Goal: Task Accomplishment & Management: Use online tool/utility

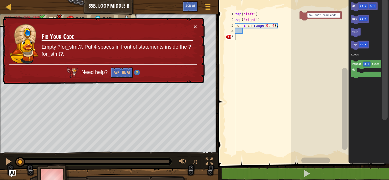
click at [89, 47] on p "Empty ?for_stmt?. Put 4 spaces in front of statements inside the ?for_stmt?." at bounding box center [118, 51] width 152 height 15
click at [193, 24] on button "×" at bounding box center [194, 27] width 3 height 6
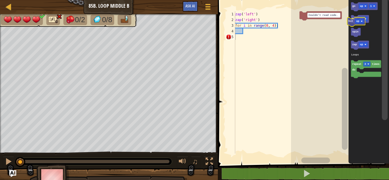
click at [349, 23] on icon "go up 1 hit up spin zap up repeat 3 times do Loops" at bounding box center [368, 80] width 40 height 167
click at [355, 48] on icon "Blockly Workspace" at bounding box center [360, 45] width 18 height 9
click at [313, 33] on rect "Blockly Workspace" at bounding box center [311, 30] width 9 height 5
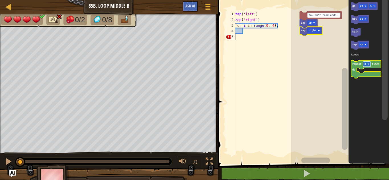
click at [367, 65] on image "Blockly Workspace" at bounding box center [368, 64] width 2 height 2
click at [361, 62] on icon "Blockly Workspace" at bounding box center [366, 69] width 30 height 18
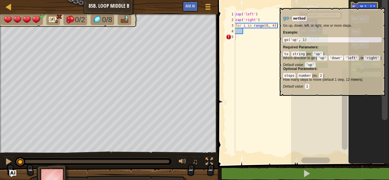
click at [356, 5] on icon "Blockly Workspace" at bounding box center [364, 6] width 27 height 9
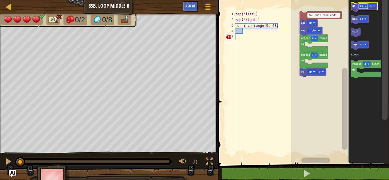
click at [361, 7] on text "up" at bounding box center [361, 6] width 3 height 3
click at [352, 5] on icon "Blockly Workspace" at bounding box center [366, 6] width 30 height 9
click at [365, 4] on rect "Blockly Workspace" at bounding box center [364, 6] width 12 height 5
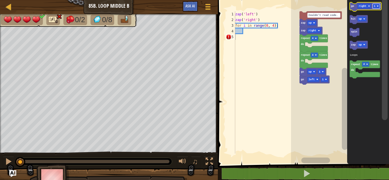
click at [374, 8] on rect "Blockly Workspace" at bounding box center [375, 6] width 7 height 5
click at [352, 9] on icon "Blockly Workspace" at bounding box center [365, 6] width 32 height 9
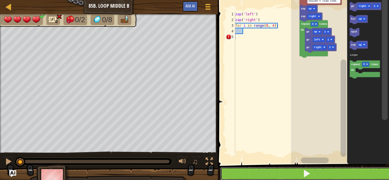
click at [281, 172] on button at bounding box center [306, 173] width 173 height 13
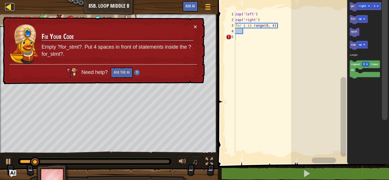
click at [5, 9] on div at bounding box center [8, 6] width 7 height 7
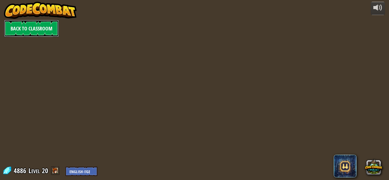
click at [19, 25] on link "Back to Classroom" at bounding box center [31, 28] width 55 height 17
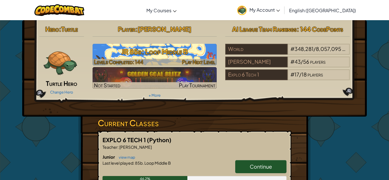
click at [117, 59] on span "Levels Completed: 144" at bounding box center [118, 62] width 49 height 7
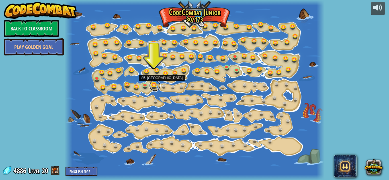
click at [153, 85] on link at bounding box center [154, 85] width 11 height 11
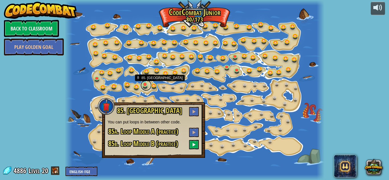
click at [145, 85] on link at bounding box center [145, 85] width 11 height 11
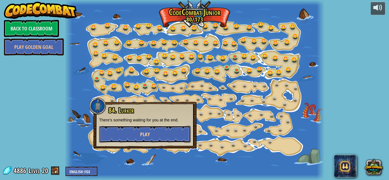
click at [174, 130] on button "Play" at bounding box center [145, 134] width 92 height 17
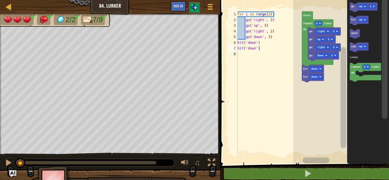
click at [196, 6] on img at bounding box center [194, 7] width 7 height 7
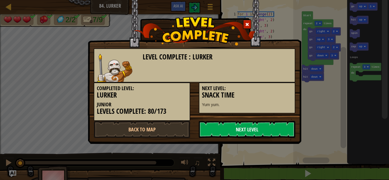
click at [261, 128] on link "Next Level" at bounding box center [247, 129] width 96 height 17
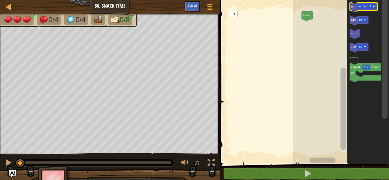
click at [350, 7] on icon "Blockly Workspace" at bounding box center [363, 7] width 28 height 9
click at [362, 6] on rect "Blockly Workspace" at bounding box center [361, 6] width 9 height 5
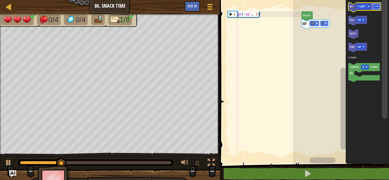
click at [378, 8] on rect "Blockly Workspace" at bounding box center [376, 6] width 8 height 5
click at [351, 7] on text "go" at bounding box center [350, 6] width 3 height 3
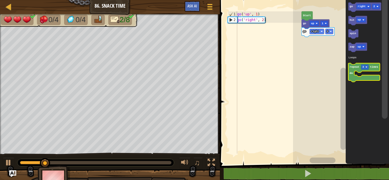
click at [361, 75] on icon "Blockly Workspace" at bounding box center [364, 72] width 32 height 19
click at [353, 69] on text "repeat" at bounding box center [354, 67] width 10 height 3
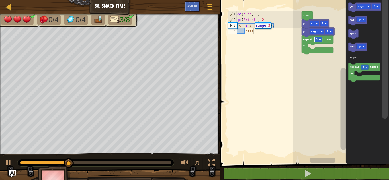
click at [318, 40] on rect "Blockly Workspace" at bounding box center [318, 39] width 8 height 5
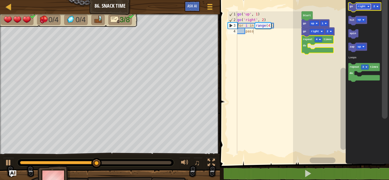
click at [364, 6] on text "right" at bounding box center [361, 6] width 8 height 3
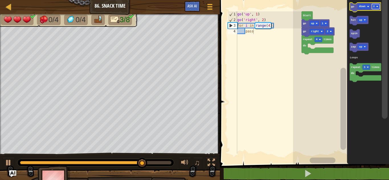
click at [372, 8] on rect "Blockly Workspace" at bounding box center [376, 6] width 8 height 5
click at [354, 6] on text "go" at bounding box center [352, 6] width 3 height 3
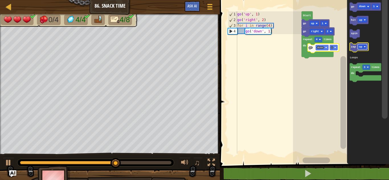
click at [362, 48] on rect "Blockly Workspace" at bounding box center [361, 46] width 9 height 5
click at [353, 48] on text "zap" at bounding box center [353, 46] width 5 height 3
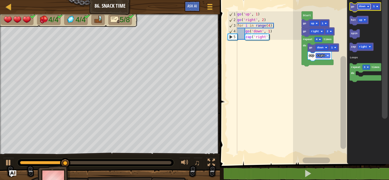
click at [366, 6] on rect "Blockly Workspace" at bounding box center [363, 6] width 13 height 5
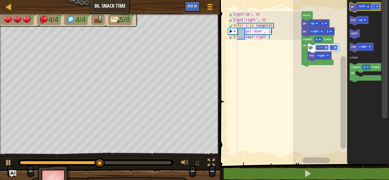
click at [375, 6] on rect "Blockly Workspace" at bounding box center [376, 6] width 8 height 5
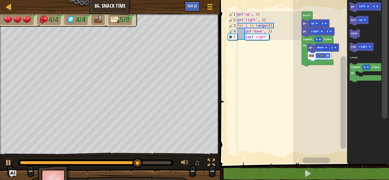
click at [348, 23] on icon "go left 2 hit up spin zap right repeat 3 times do Loops" at bounding box center [368, 80] width 42 height 167
click at [352, 7] on text "go" at bounding box center [352, 6] width 3 height 3
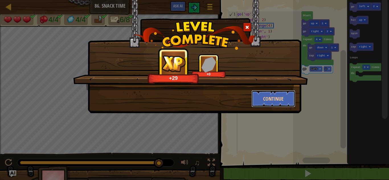
click at [276, 96] on button "Continue" at bounding box center [273, 98] width 44 height 17
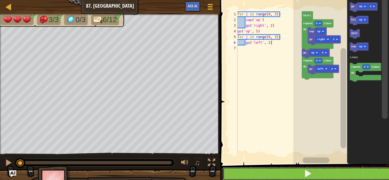
click at [255, 174] on button at bounding box center [307, 173] width 170 height 13
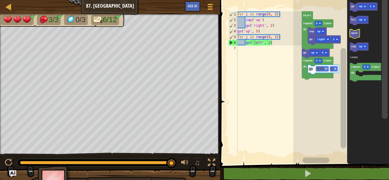
click at [353, 37] on icon "Blockly Workspace" at bounding box center [354, 33] width 10 height 9
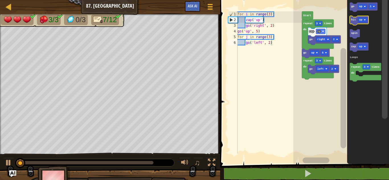
click at [354, 18] on text "hit" at bounding box center [353, 19] width 5 height 3
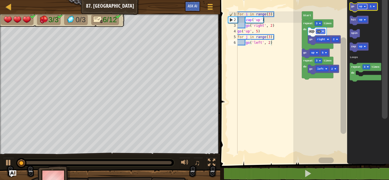
click at [364, 9] on rect "Blockly Workspace" at bounding box center [361, 6] width 9 height 5
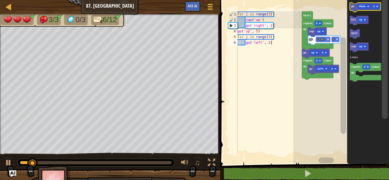
click at [352, 12] on rect "Blockly Workspace" at bounding box center [363, 7] width 28 height 9
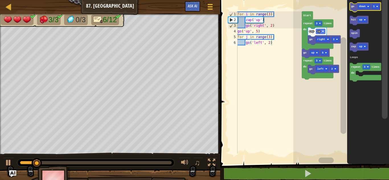
click at [351, 9] on icon "Blockly Workspace" at bounding box center [364, 7] width 31 height 9
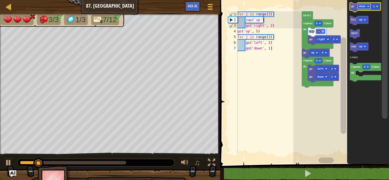
click at [363, 6] on text "down" at bounding box center [362, 6] width 7 height 3
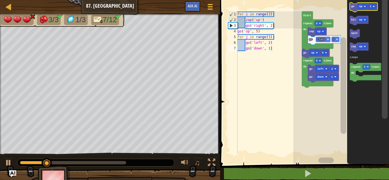
click at [353, 8] on icon "Blockly Workspace" at bounding box center [363, 7] width 28 height 9
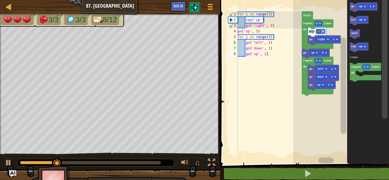
click at [196, 4] on img at bounding box center [194, 7] width 7 height 7
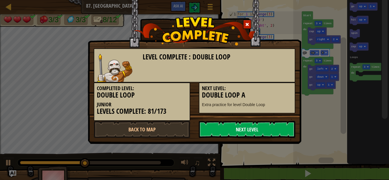
click at [250, 130] on link "Next Level" at bounding box center [247, 129] width 96 height 17
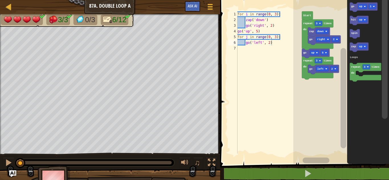
click at [261, 162] on span at bounding box center [304, 74] width 173 height 187
click at [249, 70] on div "for i in range ( 0 , 3 ) : zap ( 'down' ) go ( 'right' , 2 ) go ( 'up' , 5 ) fo…" at bounding box center [268, 88] width 65 height 154
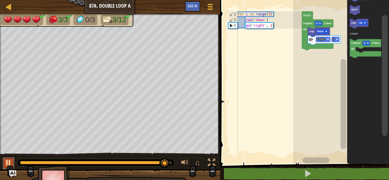
click at [9, 165] on div at bounding box center [8, 162] width 7 height 7
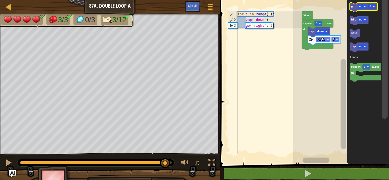
click at [353, 5] on text "go" at bounding box center [352, 6] width 3 height 3
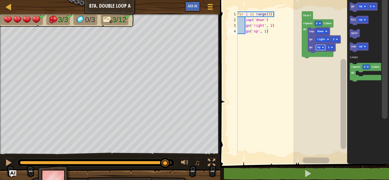
click at [0, 0] on div at bounding box center [0, 0] width 0 height 0
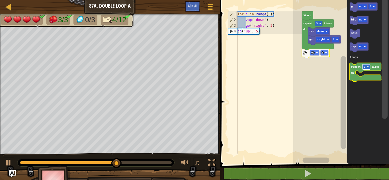
click at [367, 67] on image "Blockly Workspace" at bounding box center [367, 67] width 2 height 2
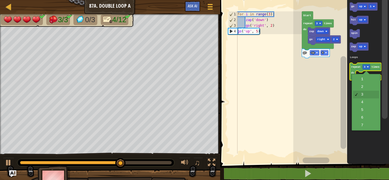
click at [360, 65] on text "repeat" at bounding box center [356, 66] width 10 height 3
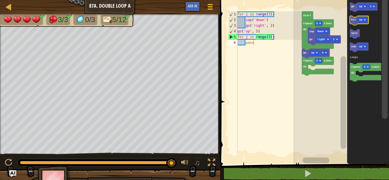
click at [356, 24] on icon "Blockly Workspace" at bounding box center [358, 20] width 19 height 9
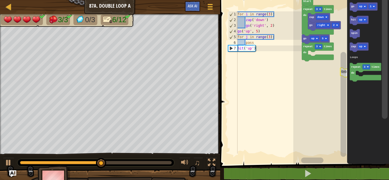
click at [361, 97] on div "Loops Start go right 2 zap down repeat 3 times do go up 5 repeat 3 times do hit…" at bounding box center [341, 80] width 96 height 167
click at [327, 69] on div "Loops Start go right 2 zap down repeat 3 times do go up 5 repeat 3 times do hit…" at bounding box center [341, 80] width 96 height 167
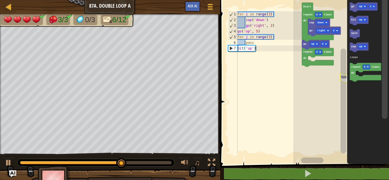
click at [300, 41] on rect "Blockly Workspace" at bounding box center [341, 80] width 96 height 167
click at [362, 7] on text "up" at bounding box center [360, 6] width 3 height 3
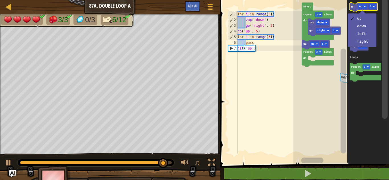
click at [351, 5] on text "go" at bounding box center [352, 6] width 3 height 3
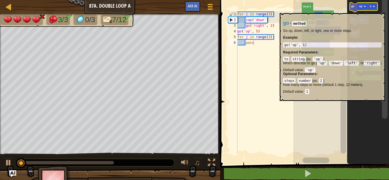
click at [352, 10] on icon "Blockly Workspace" at bounding box center [363, 7] width 28 height 9
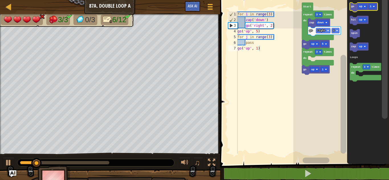
click at [351, 8] on text "go" at bounding box center [352, 6] width 3 height 3
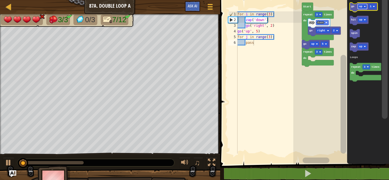
click at [361, 5] on text "up" at bounding box center [360, 6] width 3 height 3
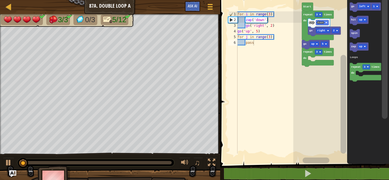
click at [348, 9] on icon "Blockly Workspace" at bounding box center [368, 80] width 42 height 167
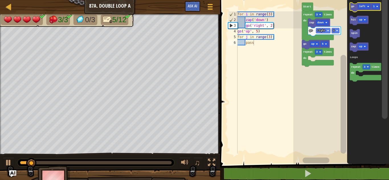
click at [351, 9] on icon "Blockly Workspace" at bounding box center [364, 7] width 31 height 9
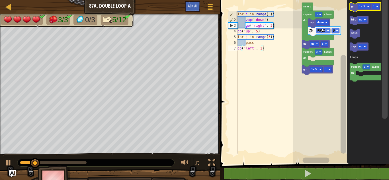
click at [351, 9] on icon "Blockly Workspace" at bounding box center [364, 7] width 31 height 9
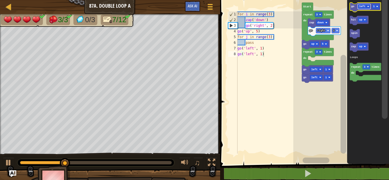
click at [364, 6] on text "left" at bounding box center [362, 6] width 7 height 3
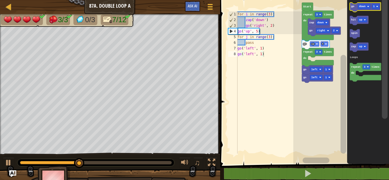
click at [353, 5] on text "go" at bounding box center [352, 6] width 3 height 3
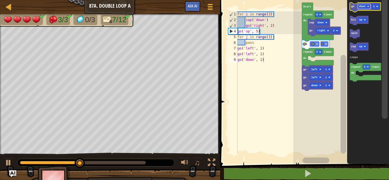
click at [360, 7] on text "down" at bounding box center [362, 6] width 7 height 3
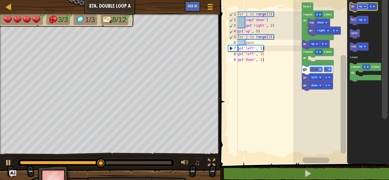
click at [360, 7] on text "up" at bounding box center [360, 6] width 3 height 3
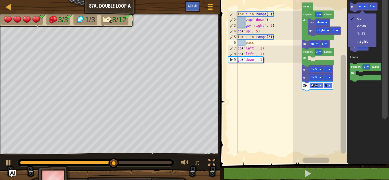
click at [343, 96] on rect "Blockly Workspace" at bounding box center [343, 104] width 6 height 99
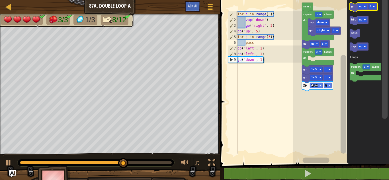
click at [352, 10] on icon "Blockly Workspace" at bounding box center [363, 7] width 28 height 9
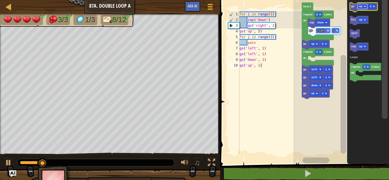
click at [359, 6] on text "up" at bounding box center [360, 6] width 3 height 3
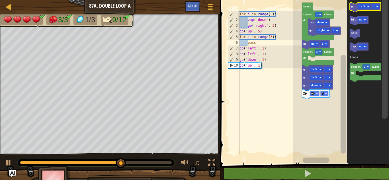
click at [354, 9] on icon "Blockly Workspace" at bounding box center [364, 7] width 31 height 9
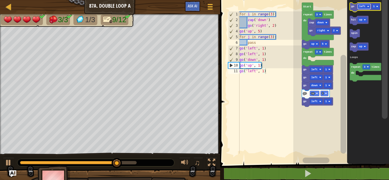
click at [362, 4] on rect "Blockly Workspace" at bounding box center [363, 6] width 13 height 5
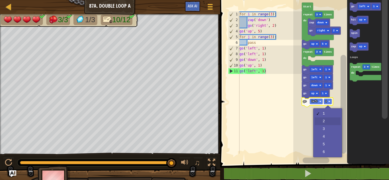
click at [328, 122] on rect "Blockly Workspace" at bounding box center [341, 80] width 96 height 167
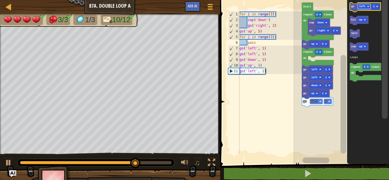
click at [363, 5] on text "left" at bounding box center [362, 6] width 7 height 3
click at [350, 8] on icon "Blockly Workspace" at bounding box center [364, 7] width 31 height 9
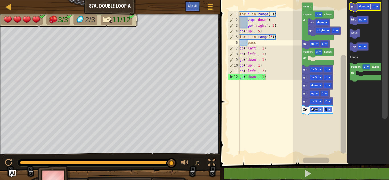
click at [367, 8] on rect "Blockly Workspace" at bounding box center [363, 6] width 13 height 5
click at [354, 9] on icon "Blockly Workspace" at bounding box center [363, 7] width 28 height 9
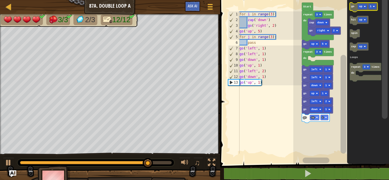
click at [358, 7] on rect "Blockly Workspace" at bounding box center [361, 6] width 9 height 5
click at [362, 5] on text "down" at bounding box center [362, 6] width 7 height 3
click at [351, 6] on text "go" at bounding box center [352, 6] width 3 height 3
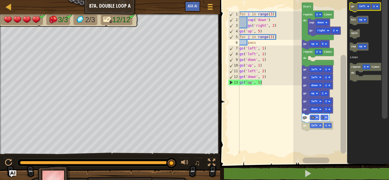
click at [351, 6] on text "go" at bounding box center [352, 6] width 3 height 3
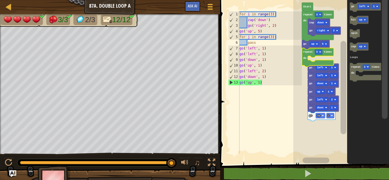
click at [304, 60] on icon "Blockly Workspace" at bounding box center [318, 57] width 32 height 19
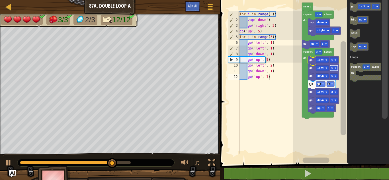
click at [334, 67] on rect "Blockly Workspace" at bounding box center [333, 67] width 8 height 5
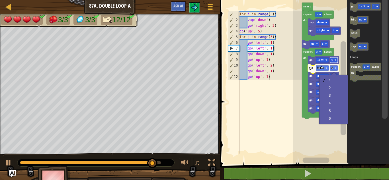
click at [332, 60] on text "1" at bounding box center [332, 60] width 2 height 3
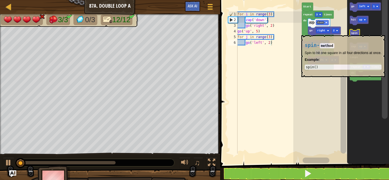
click at [357, 32] on icon "Blockly Workspace" at bounding box center [354, 33] width 10 height 9
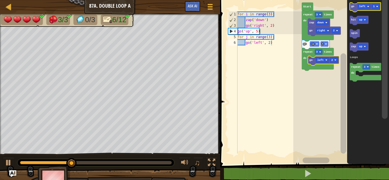
click at [352, 4] on icon "Blockly Workspace" at bounding box center [364, 7] width 31 height 9
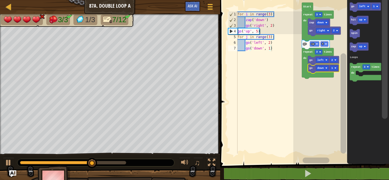
click at [325, 89] on rect "Blockly Workspace" at bounding box center [341, 80] width 96 height 167
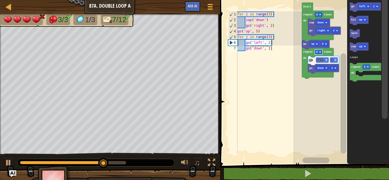
click at [319, 51] on image "Blockly Workspace" at bounding box center [320, 52] width 2 height 2
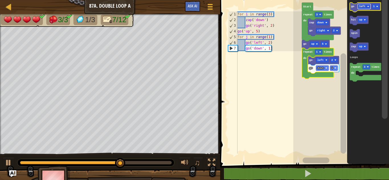
click at [361, 7] on text "left" at bounding box center [362, 6] width 7 height 3
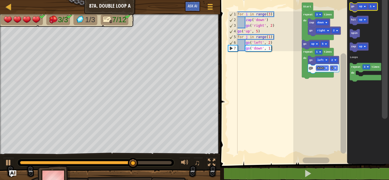
click at [350, 5] on icon "Blockly Workspace" at bounding box center [363, 7] width 28 height 9
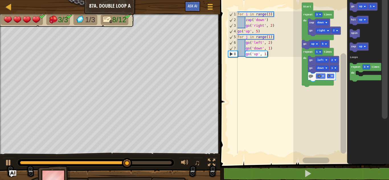
click at [329, 75] on text "1" at bounding box center [328, 76] width 2 height 3
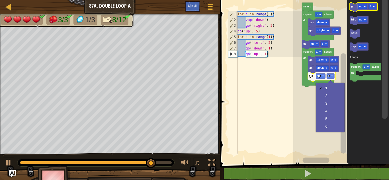
click at [358, 8] on rect "Blockly Workspace" at bounding box center [361, 6] width 9 height 5
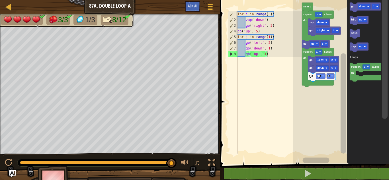
click at [339, 45] on rect "Blockly Workspace" at bounding box center [341, 80] width 96 height 167
click at [363, 6] on text "down" at bounding box center [362, 6] width 7 height 3
click at [352, 4] on icon "Blockly Workspace" at bounding box center [364, 7] width 31 height 9
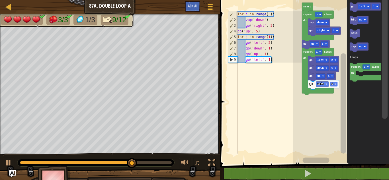
click at [335, 83] on image "Blockly Workspace" at bounding box center [335, 84] width 2 height 2
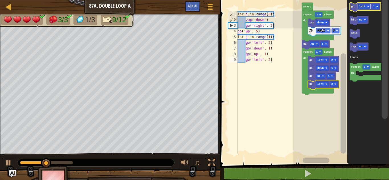
click at [364, 9] on rect "Blockly Workspace" at bounding box center [363, 6] width 13 height 5
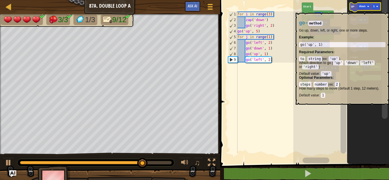
click at [353, 10] on icon "Blockly Workspace" at bounding box center [364, 7] width 31 height 9
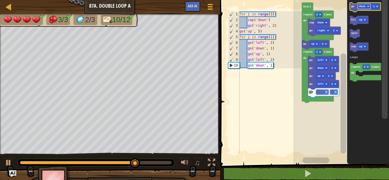
click at [364, 6] on text "down" at bounding box center [362, 6] width 7 height 3
click at [374, 5] on text "1" at bounding box center [374, 6] width 2 height 3
click at [351, 7] on text "go" at bounding box center [352, 6] width 3 height 3
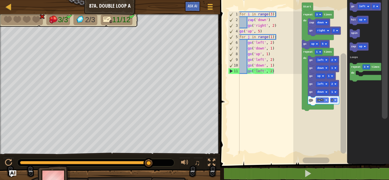
click at [330, 98] on rect "Blockly Workspace" at bounding box center [333, 100] width 8 height 5
click at [323, 94] on rect "Blockly Workspace" at bounding box center [322, 92] width 13 height 5
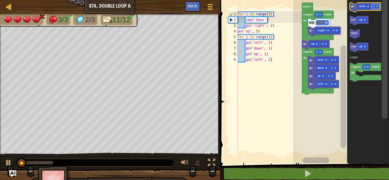
click at [378, 7] on rect "Blockly Workspace" at bounding box center [375, 6] width 8 height 5
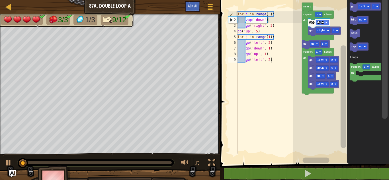
click at [349, 4] on icon "Blockly Workspace" at bounding box center [368, 80] width 42 height 167
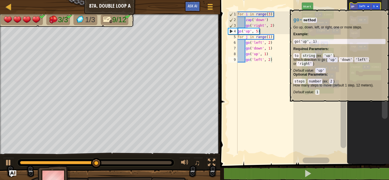
click at [349, 7] on icon "Blockly Workspace" at bounding box center [364, 7] width 31 height 9
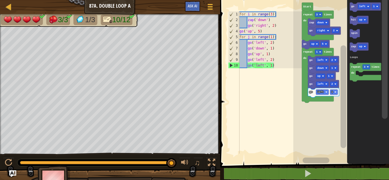
click at [336, 15] on rect "Blockly Workspace" at bounding box center [341, 80] width 96 height 167
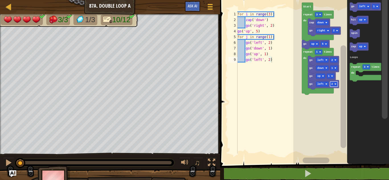
click at [331, 84] on text "2" at bounding box center [332, 84] width 2 height 3
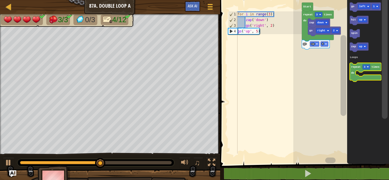
click at [360, 74] on rect "Blockly Workspace" at bounding box center [364, 72] width 31 height 19
click at [360, 73] on rect "Blockly Workspace" at bounding box center [364, 72] width 31 height 19
click at [367, 80] on icon "Blockly Workspace" at bounding box center [364, 72] width 31 height 19
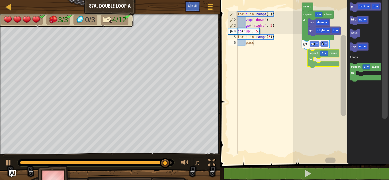
click at [309, 60] on div "Loops Start go right 2 zap down repeat 3 times do go up 5 go left 1 hit up spin…" at bounding box center [341, 80] width 96 height 167
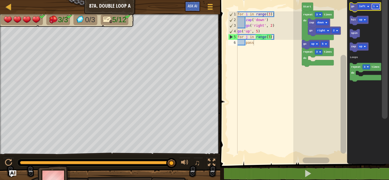
click at [376, 6] on image "Blockly Workspace" at bounding box center [377, 6] width 2 height 2
click at [355, 7] on icon "Blockly Workspace" at bounding box center [364, 7] width 31 height 9
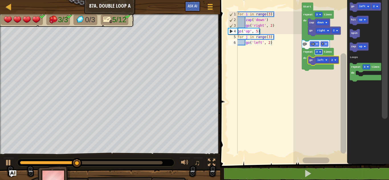
click at [316, 53] on text "3" at bounding box center [317, 51] width 2 height 3
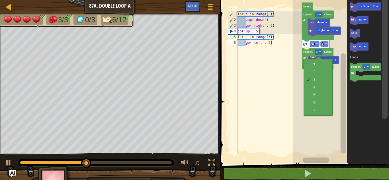
type textarea "go('left', 2)"
click at [280, 112] on div "for i in range ( 3 ) : zap ( 'down' ) go ( 'right' , 2 ) go ( 'up' , 5 ) for j …" at bounding box center [268, 88] width 65 height 154
click at [330, 133] on rect "Blockly Workspace" at bounding box center [341, 80] width 96 height 167
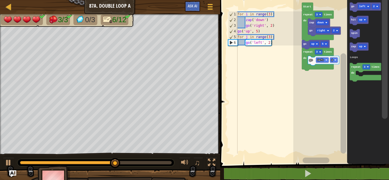
click at [364, 11] on rect "Blockly Workspace" at bounding box center [364, 7] width 31 height 9
click at [0, 0] on div at bounding box center [0, 0] width 0 height 0
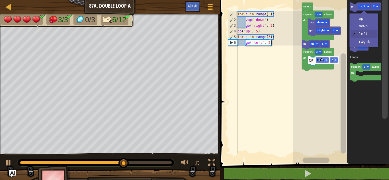
click at [367, 27] on icon "Blockly Workspace" at bounding box center [368, 80] width 42 height 167
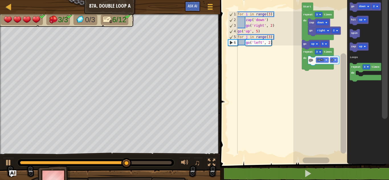
click at [349, 9] on icon "Blockly Workspace" at bounding box center [368, 80] width 42 height 167
click at [352, 7] on text "go" at bounding box center [352, 6] width 3 height 3
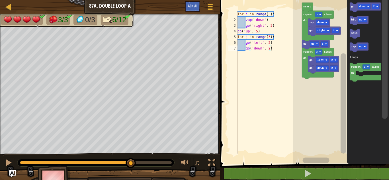
click at [0, 0] on div at bounding box center [0, 0] width 0 height 0
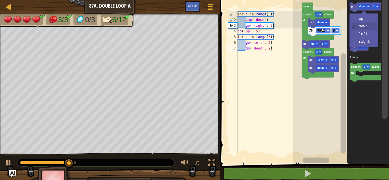
click at [366, 22] on rect "Blockly Workspace" at bounding box center [361, 19] width 9 height 5
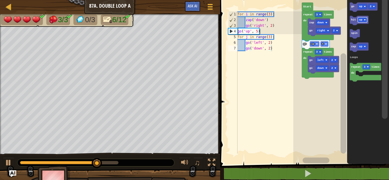
click at [353, 8] on icon "Blockly Workspace" at bounding box center [363, 7] width 28 height 9
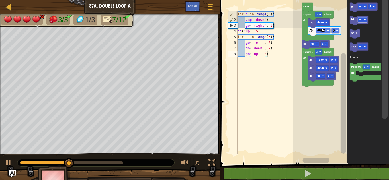
click at [331, 76] on image "Blockly Workspace" at bounding box center [332, 76] width 2 height 2
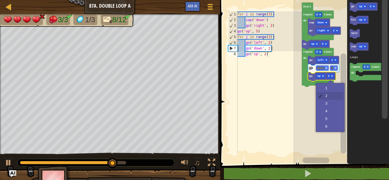
click at [332, 90] on rect "Blockly Workspace" at bounding box center [341, 80] width 96 height 167
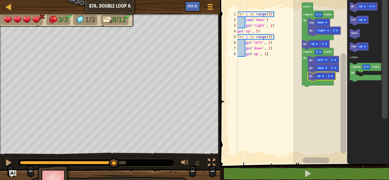
click at [0, 0] on div at bounding box center [0, 0] width 0 height 0
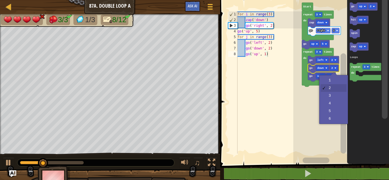
click at [334, 82] on rect "Blockly Workspace" at bounding box center [341, 80] width 96 height 167
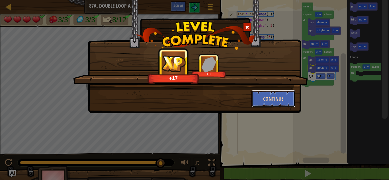
click at [277, 98] on button "Continue" at bounding box center [273, 98] width 44 height 17
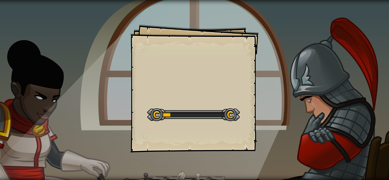
click at [277, 97] on div "Goals Start Level Error loading from server. Try refreshing the page. You'll ne…" at bounding box center [194, 90] width 389 height 180
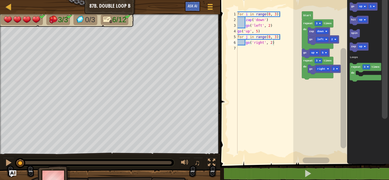
click at [310, 16] on text "Start" at bounding box center [307, 15] width 8 height 3
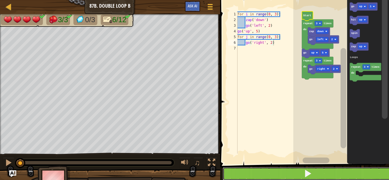
click at [272, 173] on button at bounding box center [307, 173] width 170 height 13
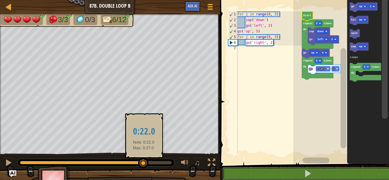
drag, startPoint x: 171, startPoint y: 162, endPoint x: 130, endPoint y: 166, distance: 40.9
click at [138, 166] on div at bounding box center [143, 163] width 10 height 10
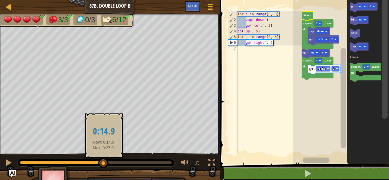
drag, startPoint x: 130, startPoint y: 166, endPoint x: 103, endPoint y: 168, distance: 26.8
click at [103, 168] on div at bounding box center [103, 163] width 10 height 10
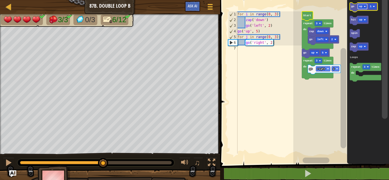
click at [363, 7] on rect "Blockly Workspace" at bounding box center [361, 6] width 9 height 5
click at [351, 7] on text "go" at bounding box center [352, 6] width 3 height 3
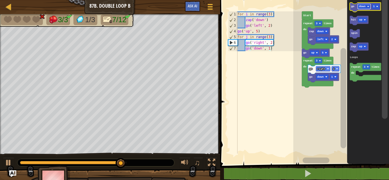
click at [364, 4] on rect "Blockly Workspace" at bounding box center [363, 6] width 13 height 5
click at [355, 9] on icon "Blockly Workspace" at bounding box center [363, 7] width 28 height 9
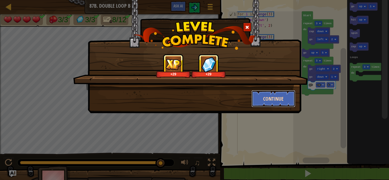
click at [279, 94] on button "Continue" at bounding box center [273, 98] width 44 height 17
